Goal: Task Accomplishment & Management: Manage account settings

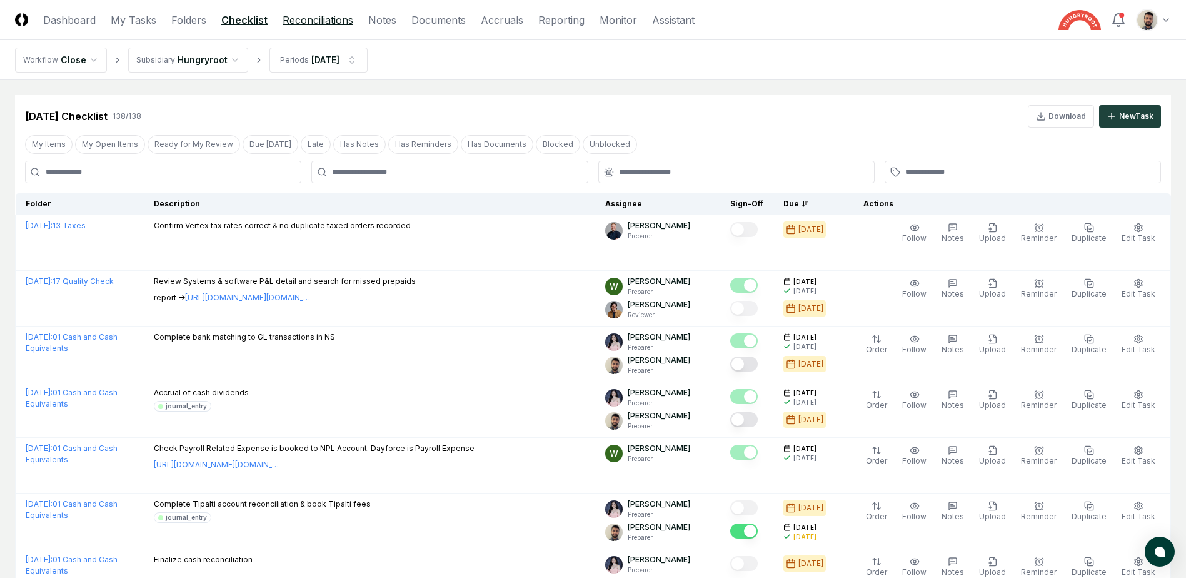
click at [316, 15] on link "Reconciliations" at bounding box center [318, 20] width 71 height 15
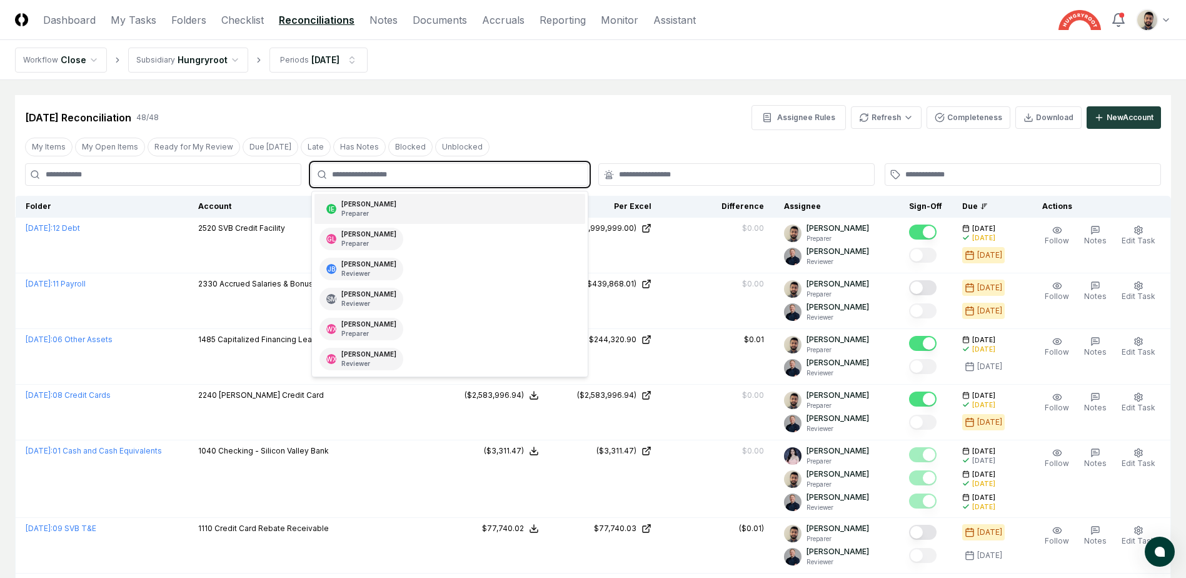
click at [424, 173] on input "text" at bounding box center [456, 174] width 248 height 11
click at [402, 205] on div "[PERSON_NAME] Preparer" at bounding box center [450, 209] width 270 height 30
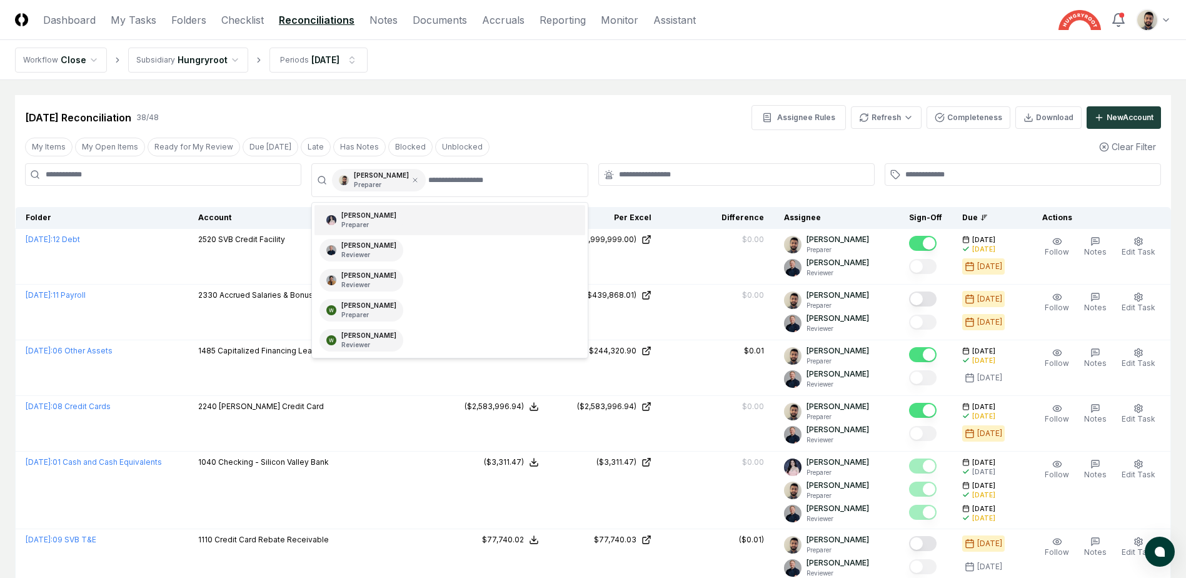
click at [558, 114] on div "[DATE] Reconciliation 38 / 48 Assignee Rules Refresh Completeness Download New …" at bounding box center [593, 117] width 1136 height 25
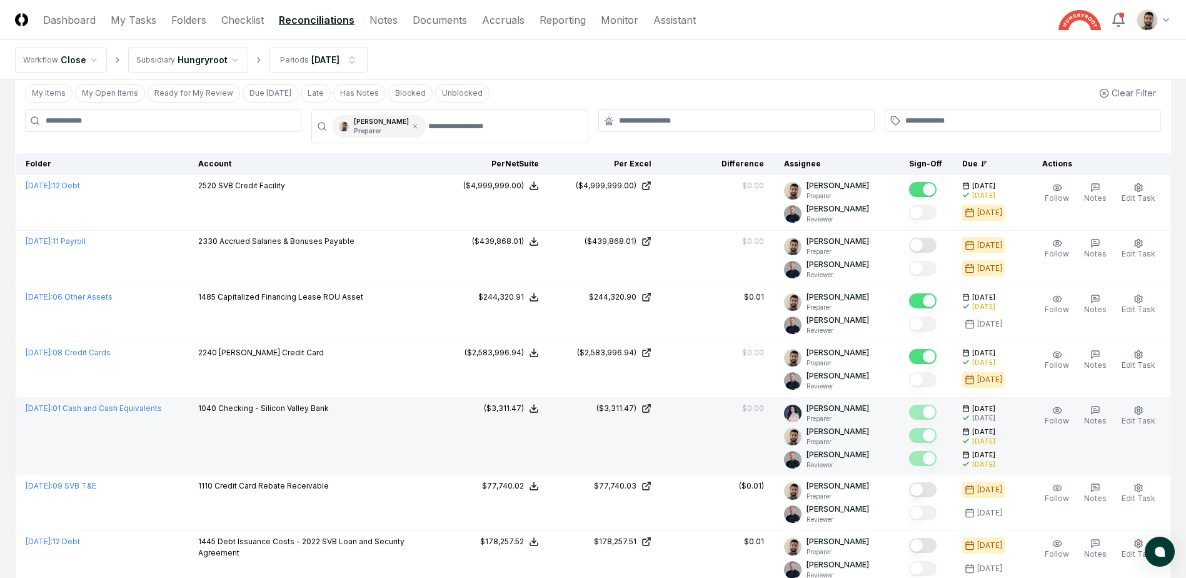
scroll to position [125, 0]
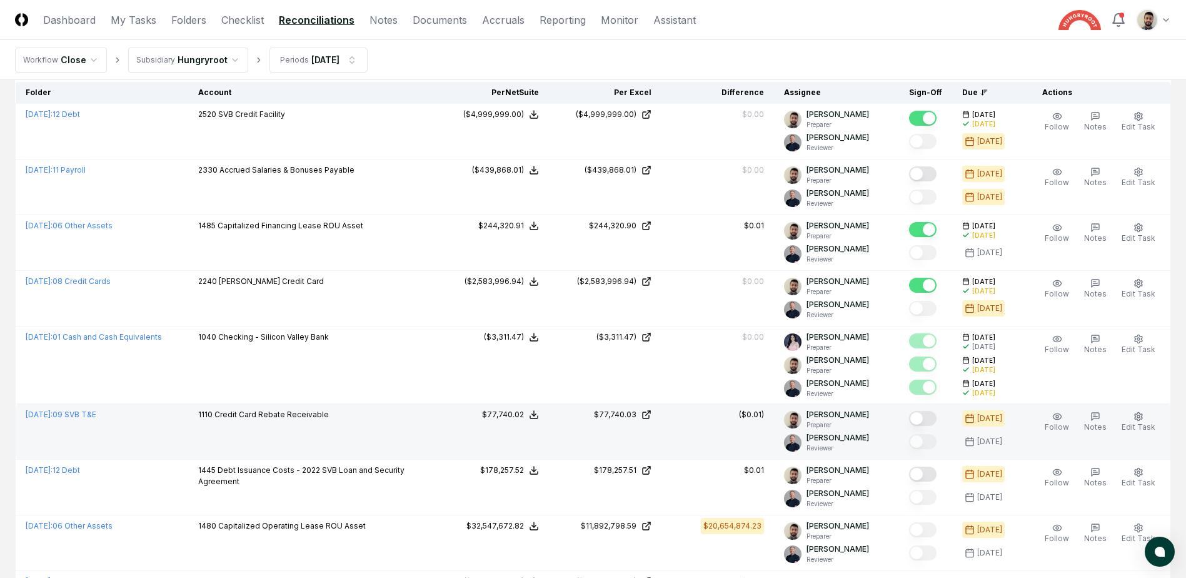
click at [937, 418] on button "Mark complete" at bounding box center [923, 418] width 28 height 15
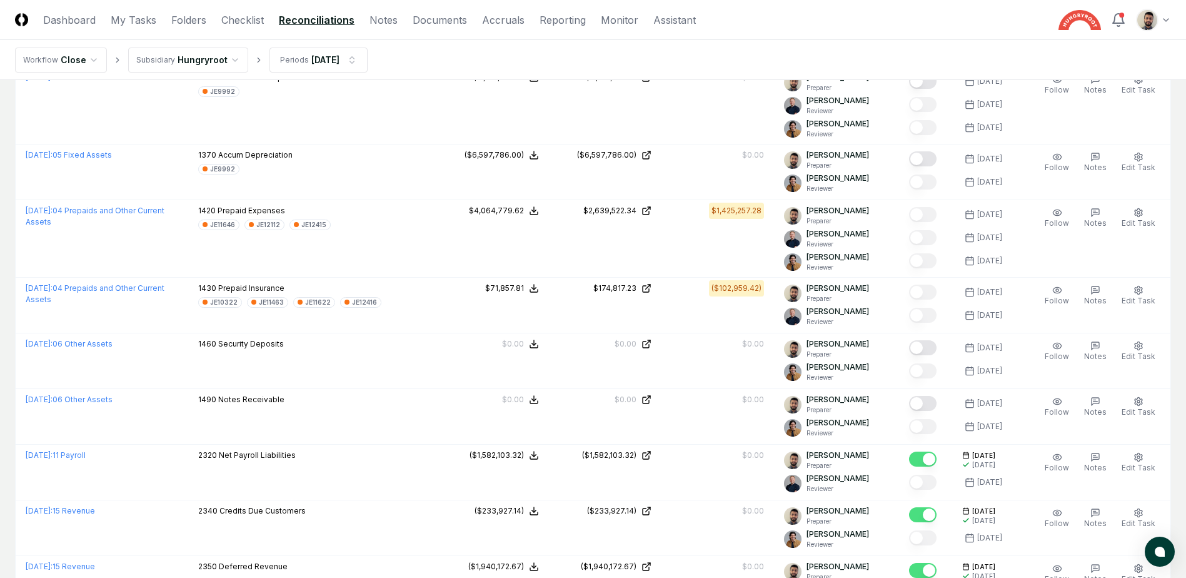
scroll to position [1689, 0]
